Goal: Information Seeking & Learning: Learn about a topic

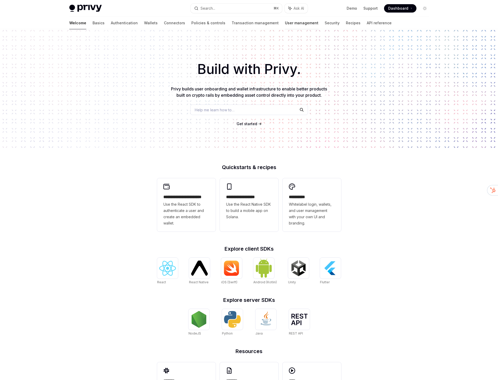
click at [285, 22] on link "User management" at bounding box center [301, 23] width 33 height 13
type textarea "*"
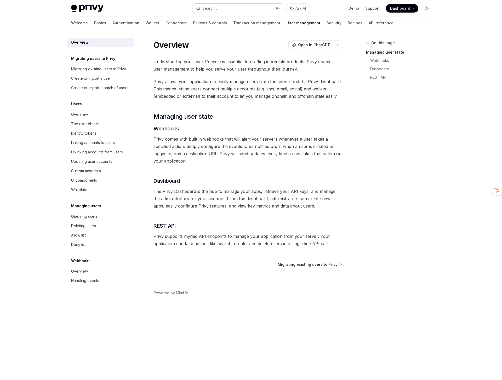
click at [229, 9] on button "Search... ⌘ K" at bounding box center [237, 8] width 91 height 9
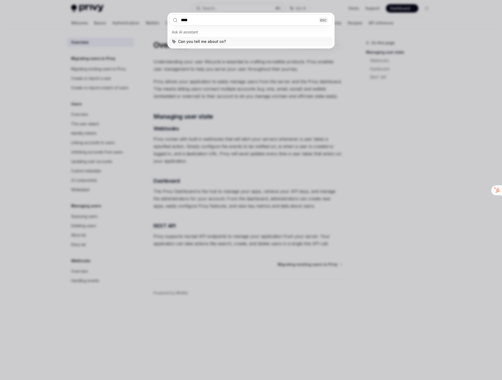
type input "*****"
type textarea "*"
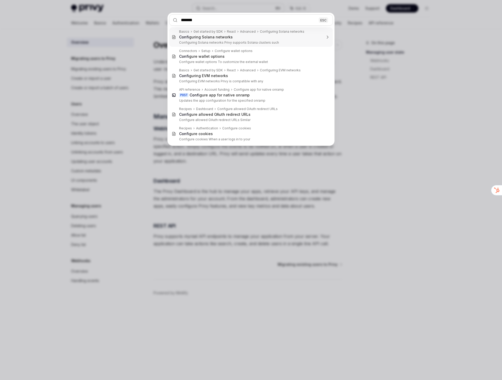
type input "********"
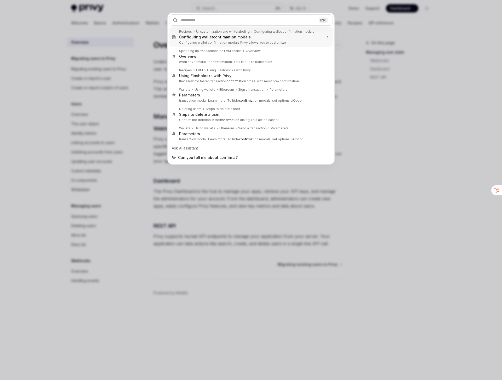
type textarea "*"
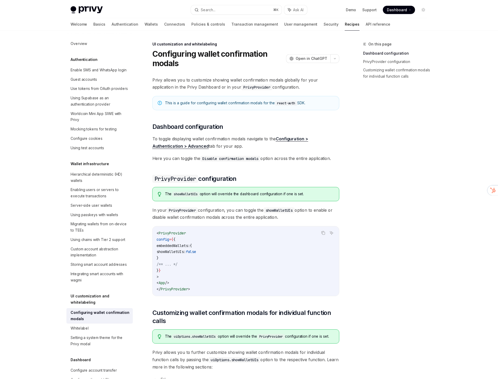
scroll to position [29, 0]
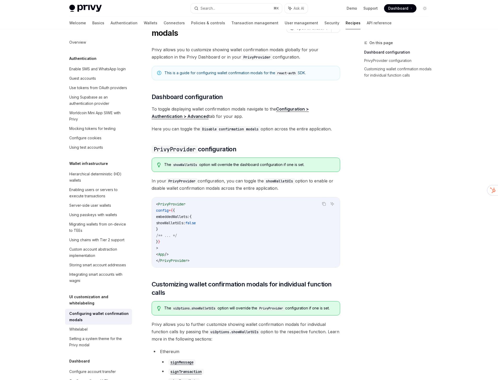
click at [409, 243] on div "On this page Dashboard configuration PrivyProvider configuration Customizing wa…" at bounding box center [393, 210] width 79 height 340
click at [380, 219] on div "On this page Dashboard configuration PrivyProvider configuration Customizing wa…" at bounding box center [393, 210] width 79 height 340
click at [380, 145] on div "On this page Dashboard configuration PrivyProvider configuration Customizing wa…" at bounding box center [393, 210] width 79 height 340
click at [363, 145] on div "On this page Dashboard configuration PrivyProvider configuration Customizing wa…" at bounding box center [393, 210] width 79 height 340
